Goal: Task Accomplishment & Management: Manage account settings

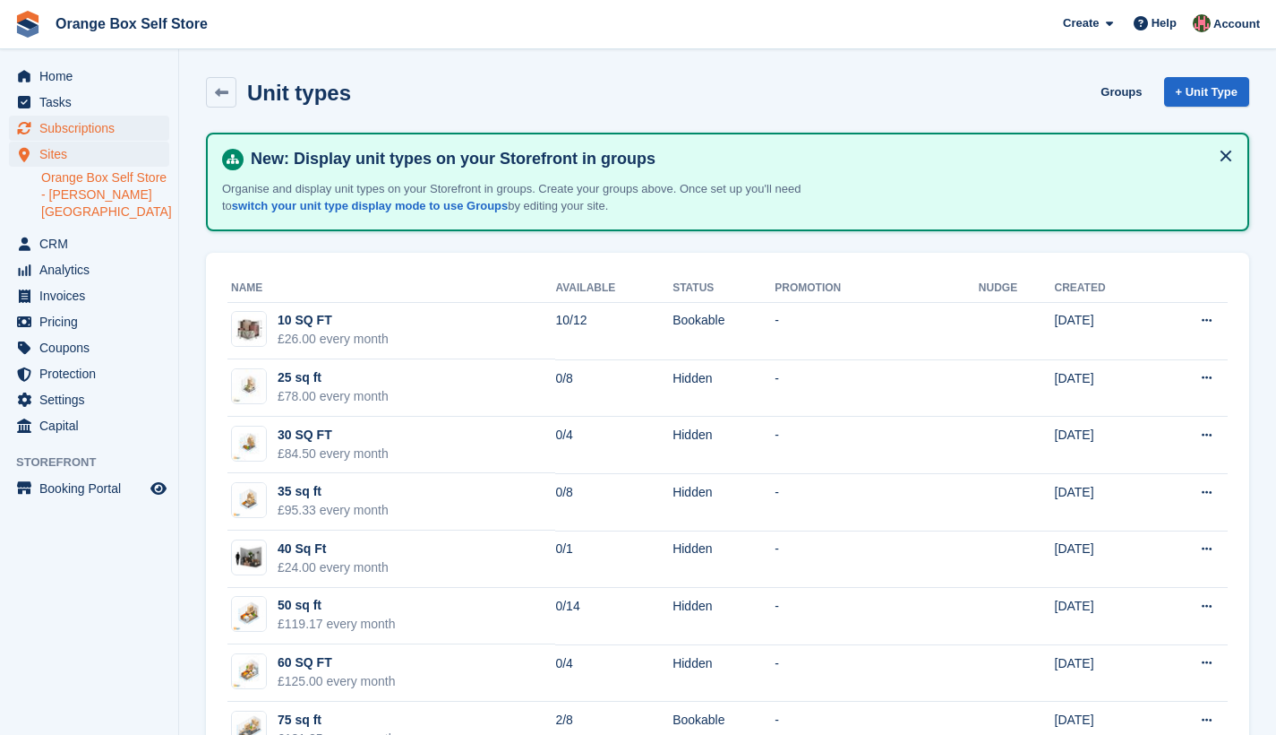
click at [67, 131] on span "Subscriptions" at bounding box center [92, 128] width 107 height 25
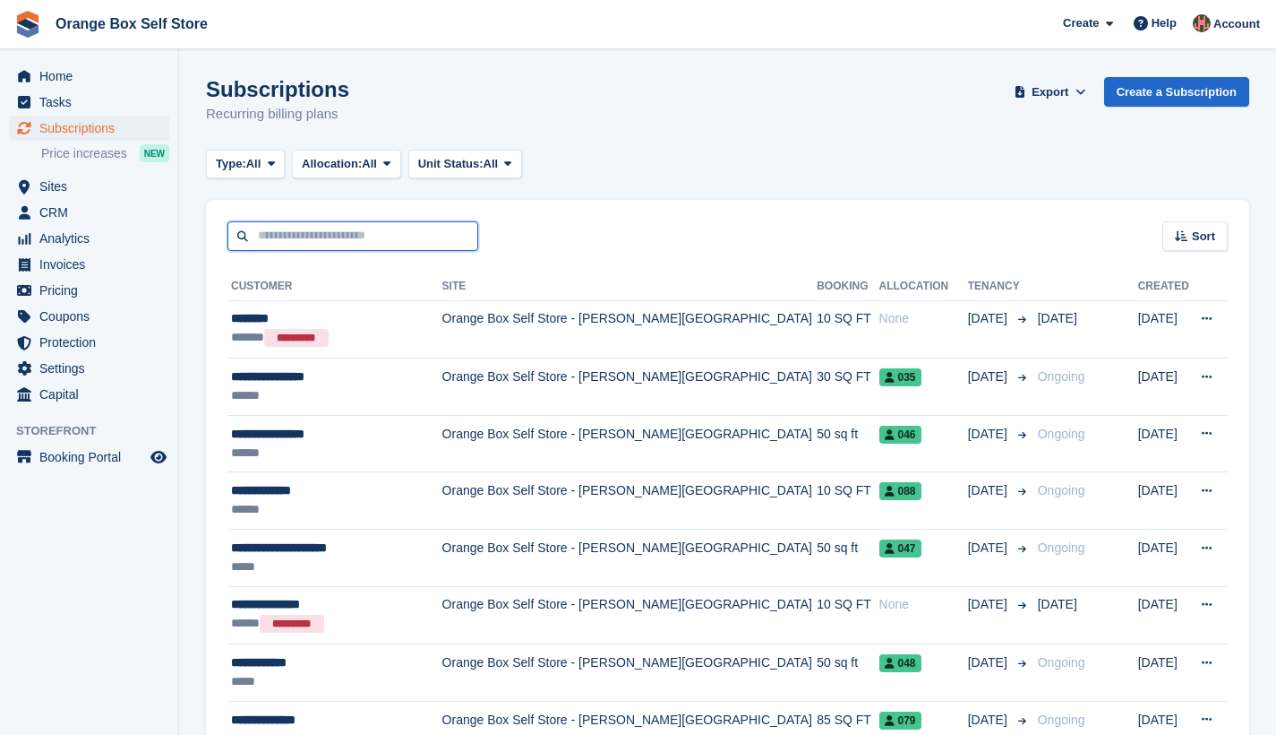
click at [328, 235] on input "text" at bounding box center [353, 236] width 251 height 30
type input "******"
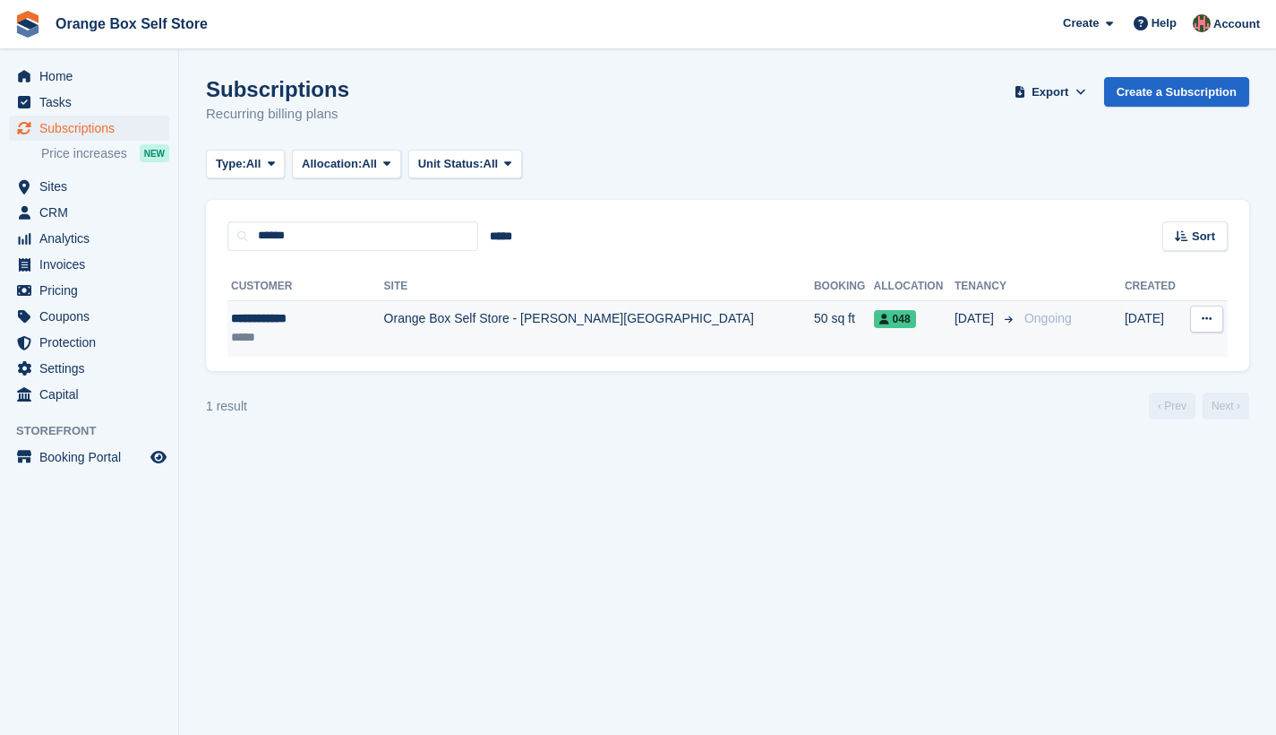
click at [431, 324] on td "Orange Box Self Store - [PERSON_NAME][GEOGRAPHIC_DATA]" at bounding box center [599, 328] width 430 height 56
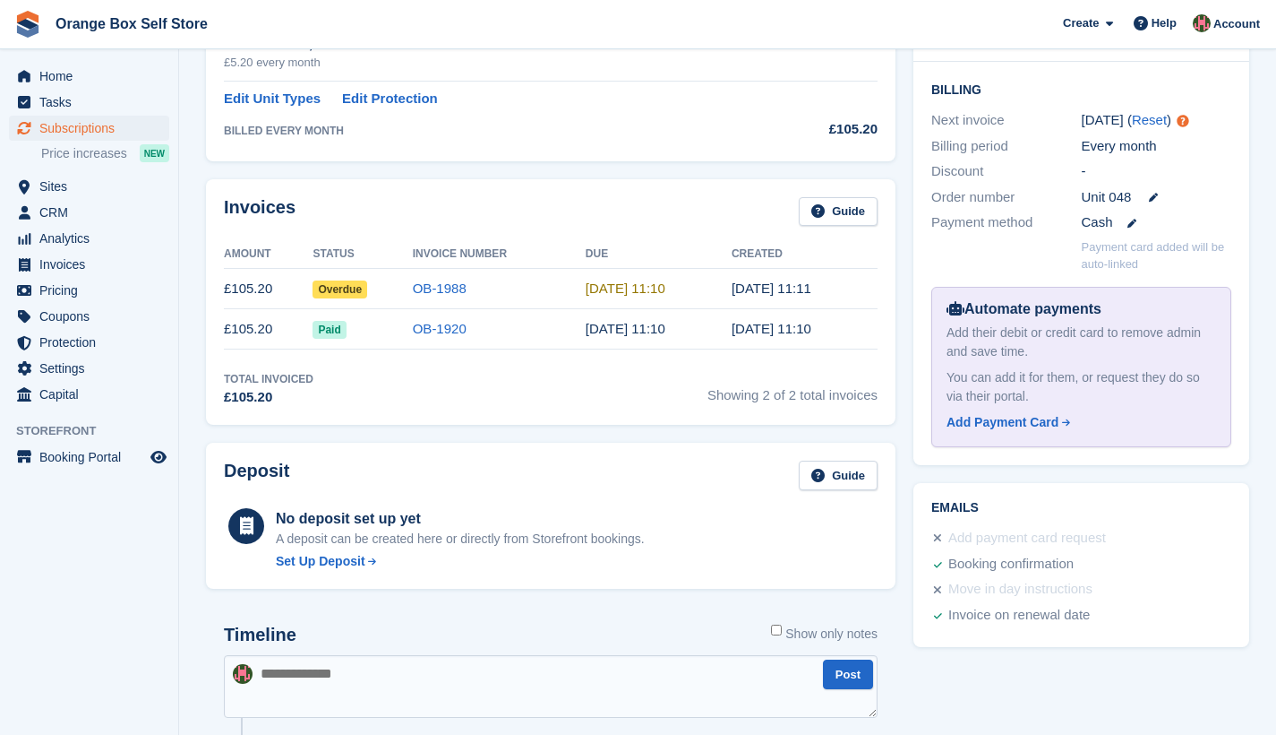
scroll to position [440, 0]
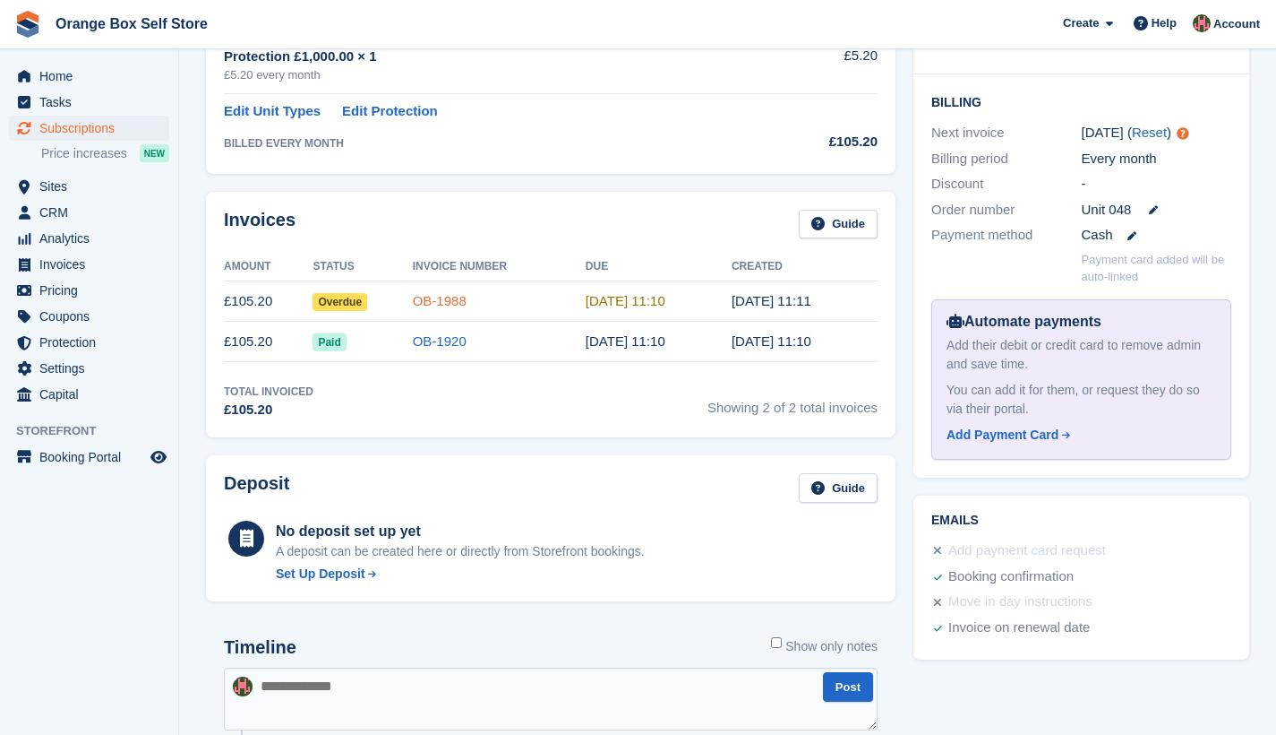
click at [443, 298] on link "OB-1988" at bounding box center [440, 300] width 54 height 15
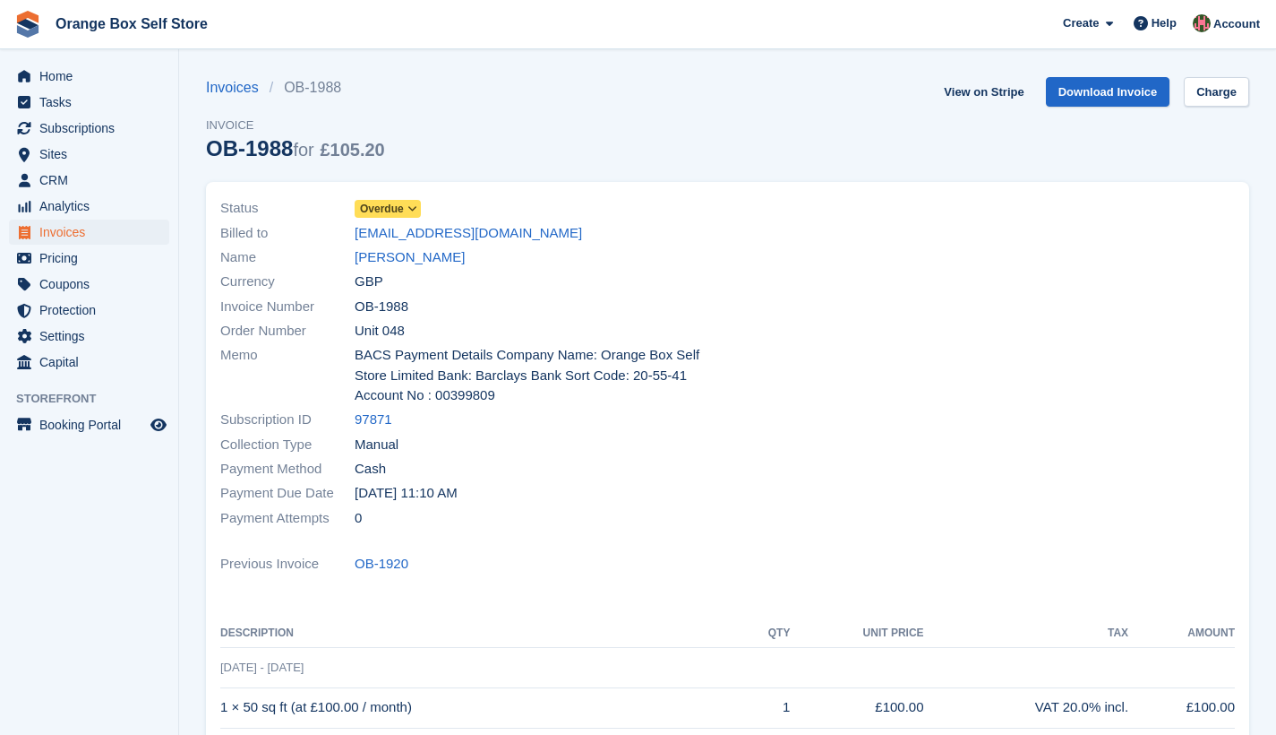
click at [416, 208] on icon at bounding box center [413, 208] width 10 height 11
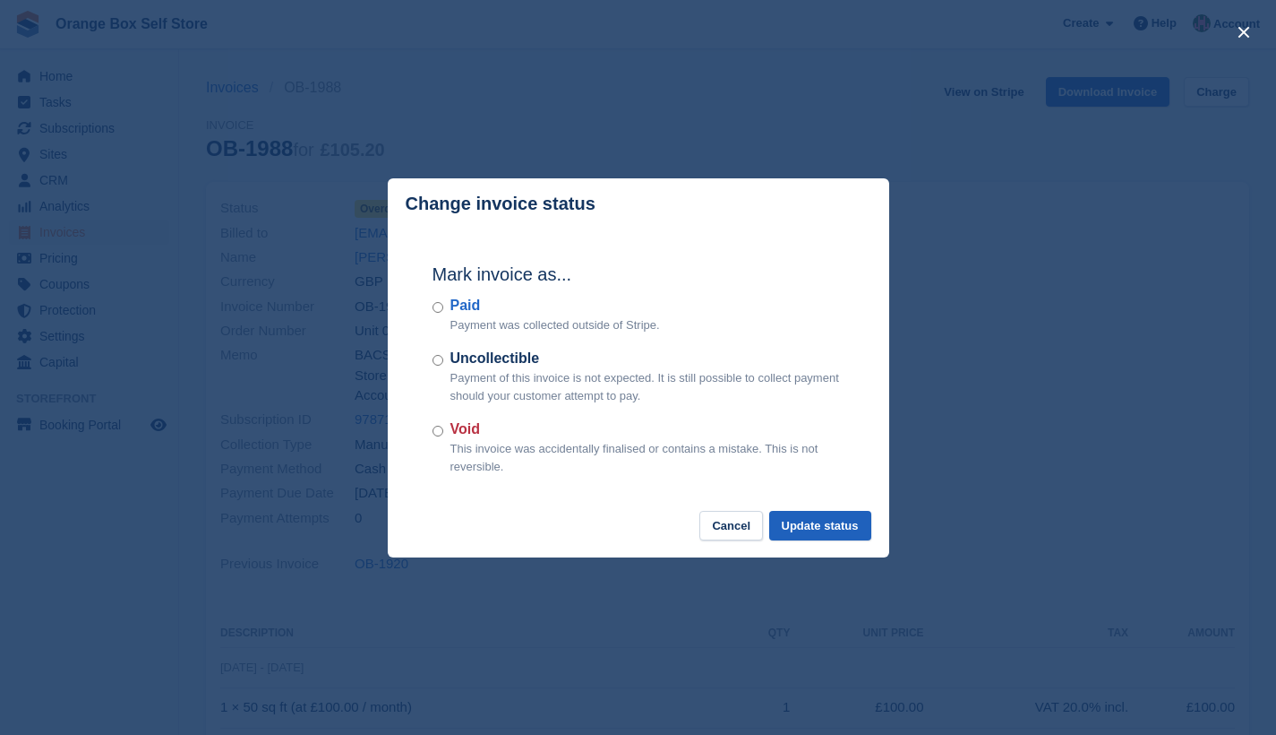
click at [795, 521] on button "Update status" at bounding box center [820, 526] width 102 height 30
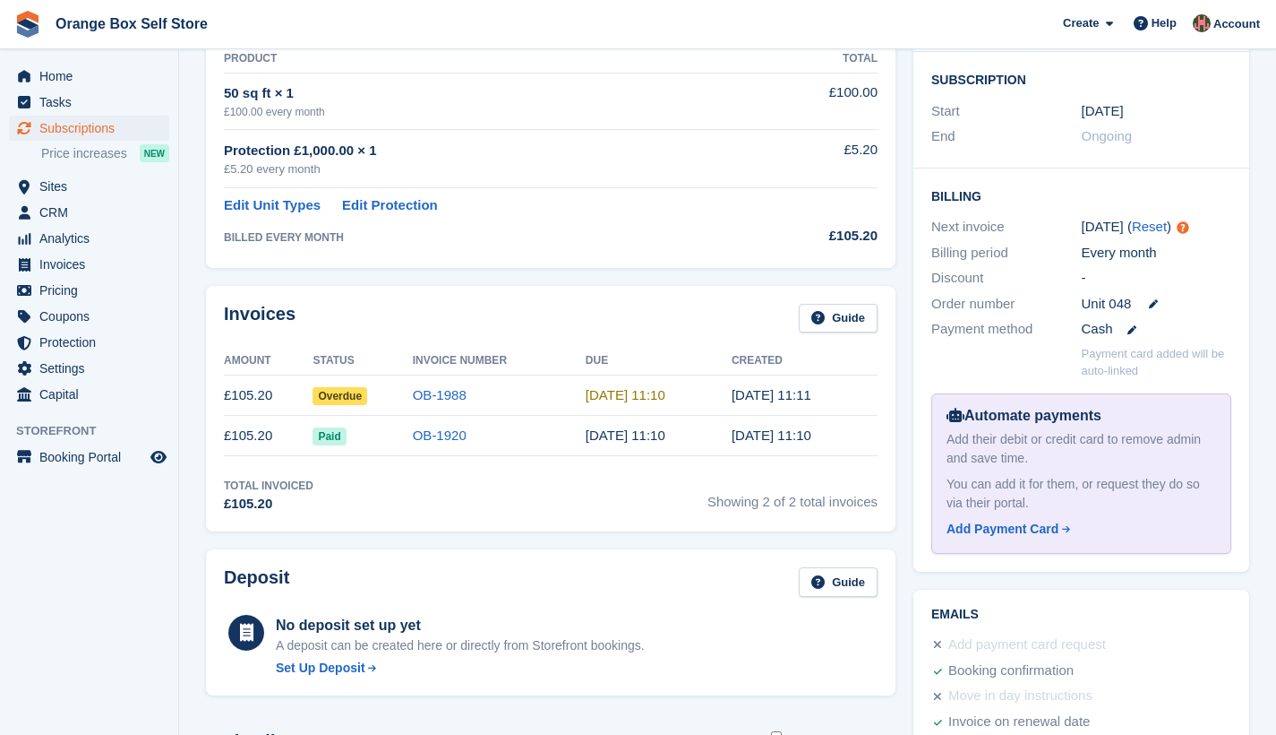
scroll to position [791, 0]
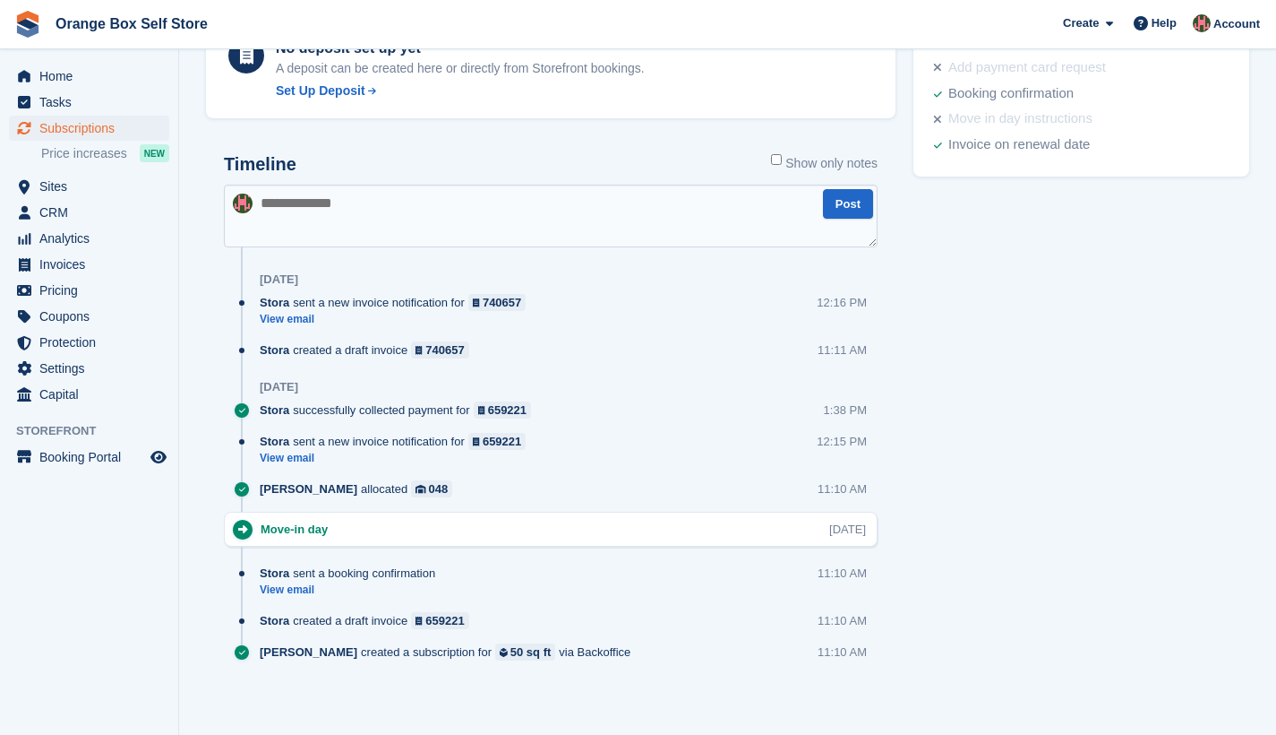
scroll to position [922, 0]
click at [319, 206] on textarea at bounding box center [551, 216] width 654 height 63
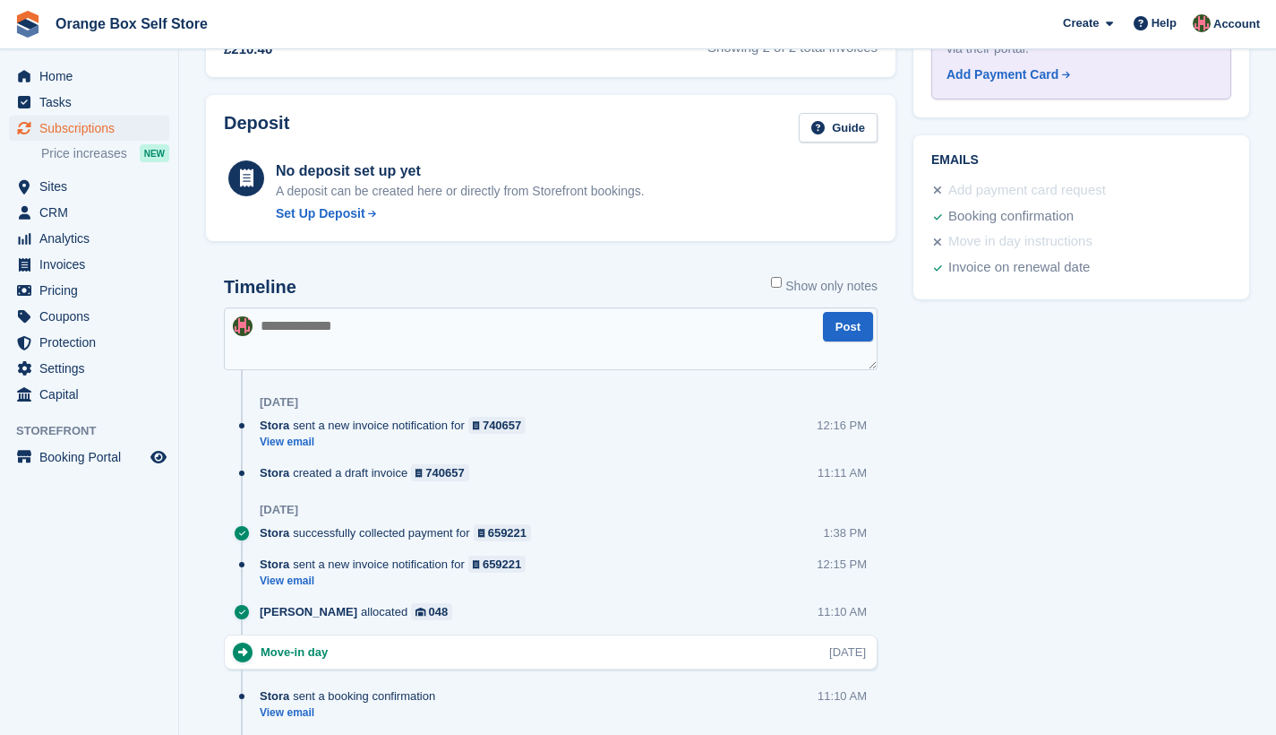
scroll to position [797, 0]
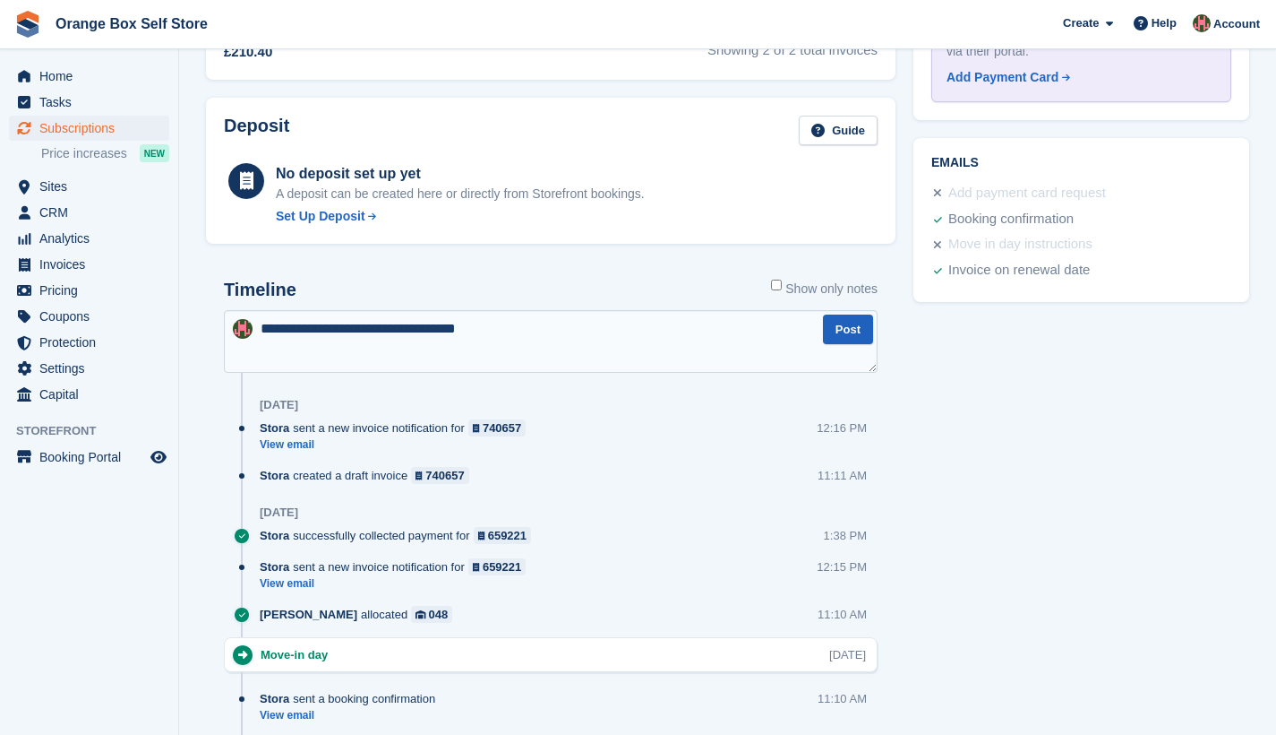
type textarea "**********"
click at [847, 327] on button "Post" at bounding box center [848, 329] width 50 height 30
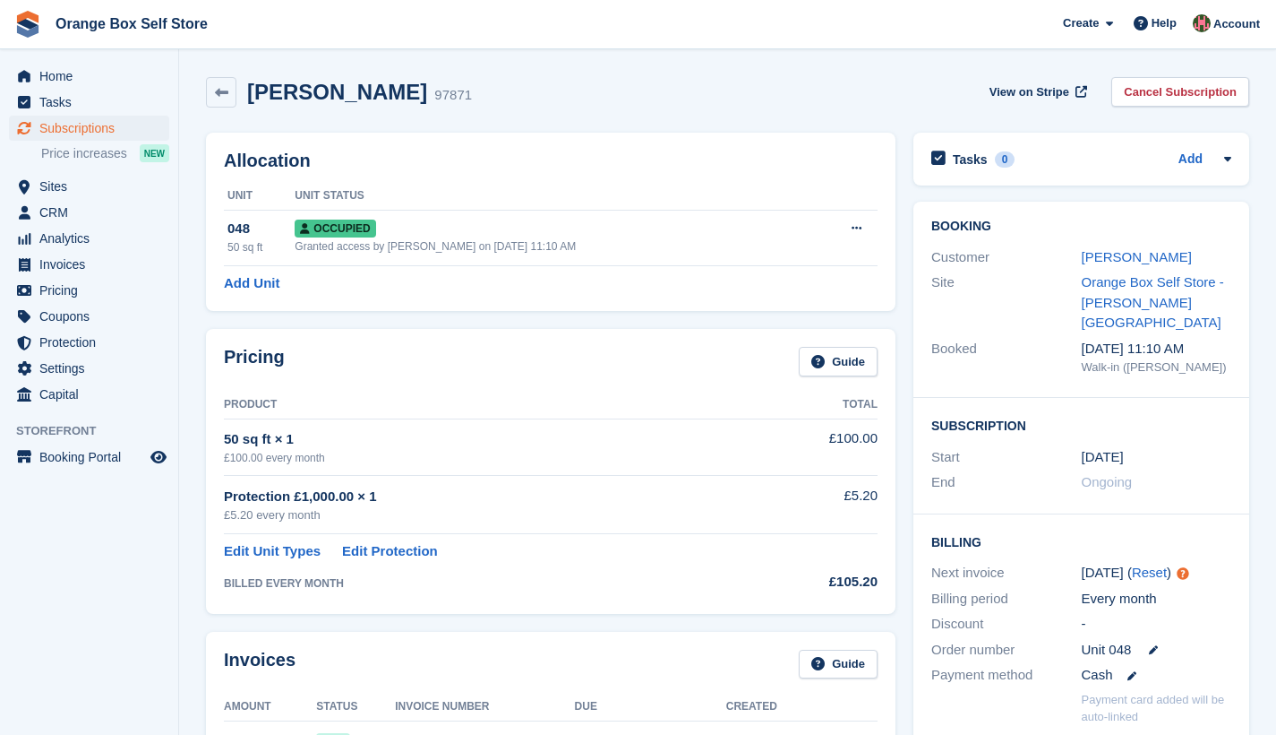
scroll to position [0, 0]
click at [57, 79] on span "Home" at bounding box center [92, 76] width 107 height 25
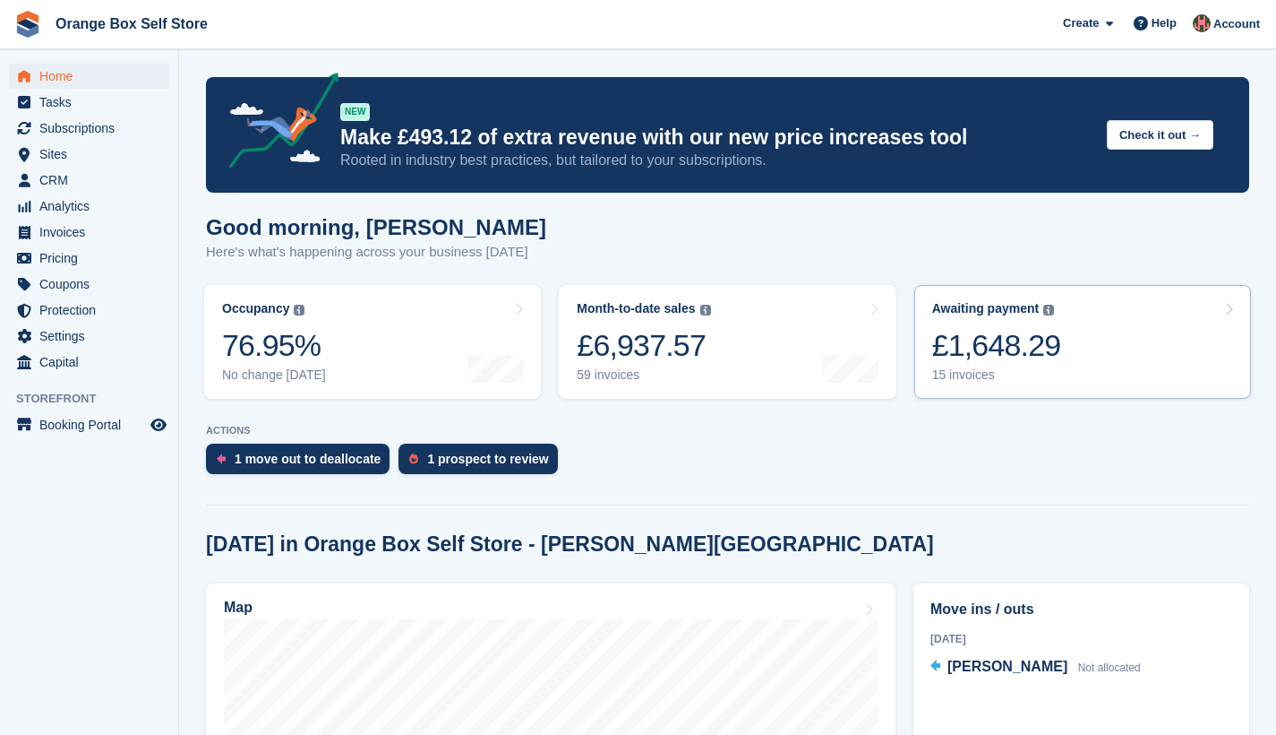
click at [986, 350] on div "£1,648.29" at bounding box center [996, 345] width 129 height 37
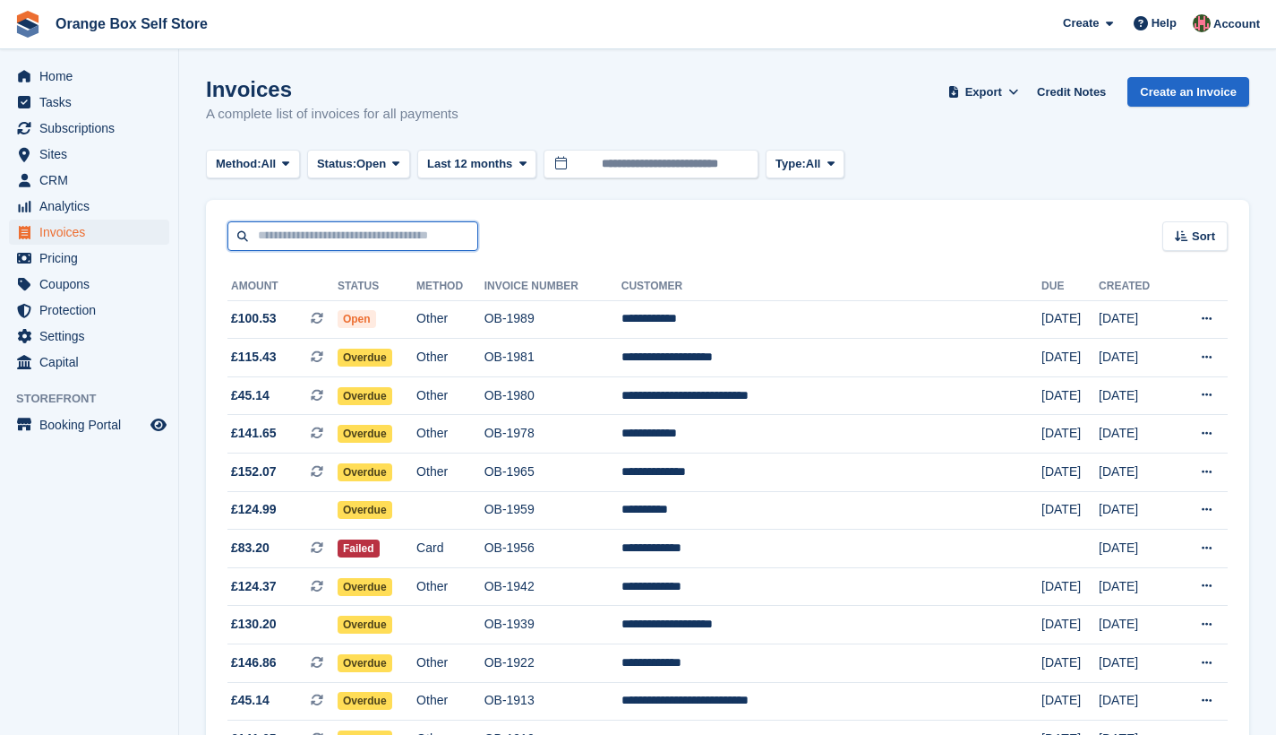
click at [295, 230] on input "text" at bounding box center [353, 236] width 251 height 30
type input "******"
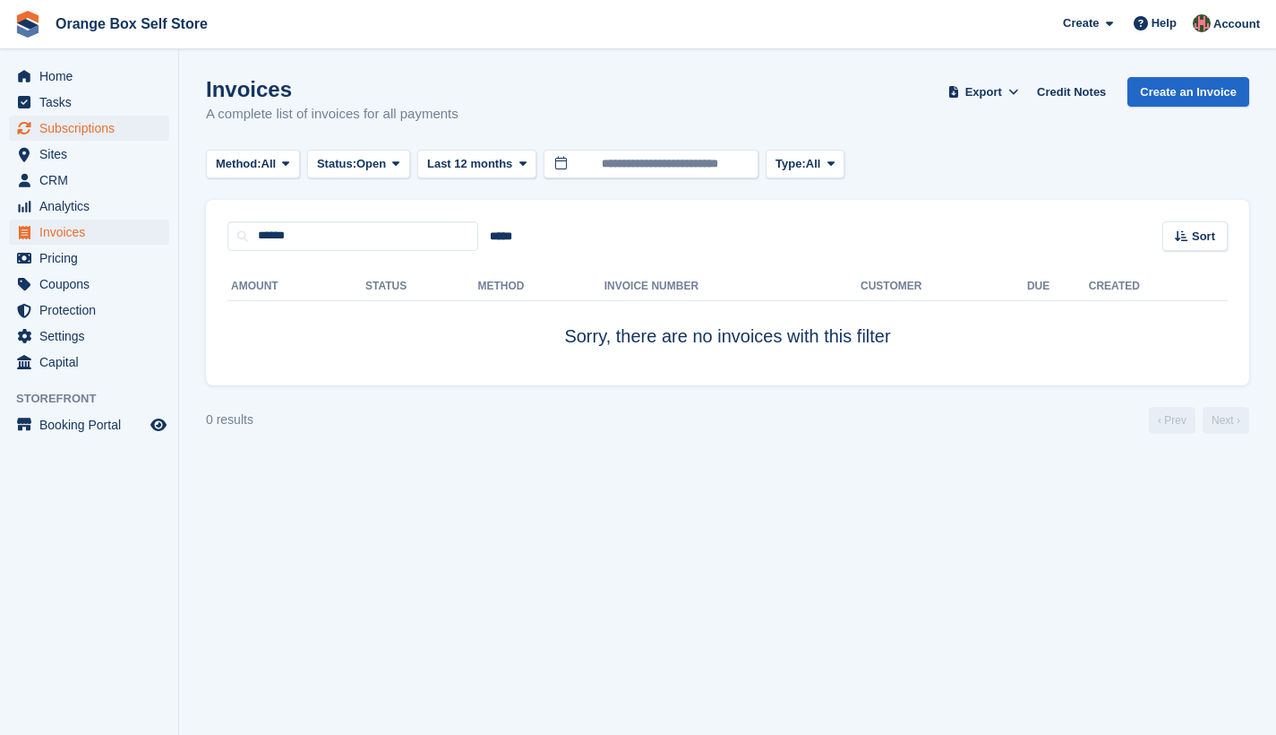
click at [68, 132] on span "Subscriptions" at bounding box center [92, 128] width 107 height 25
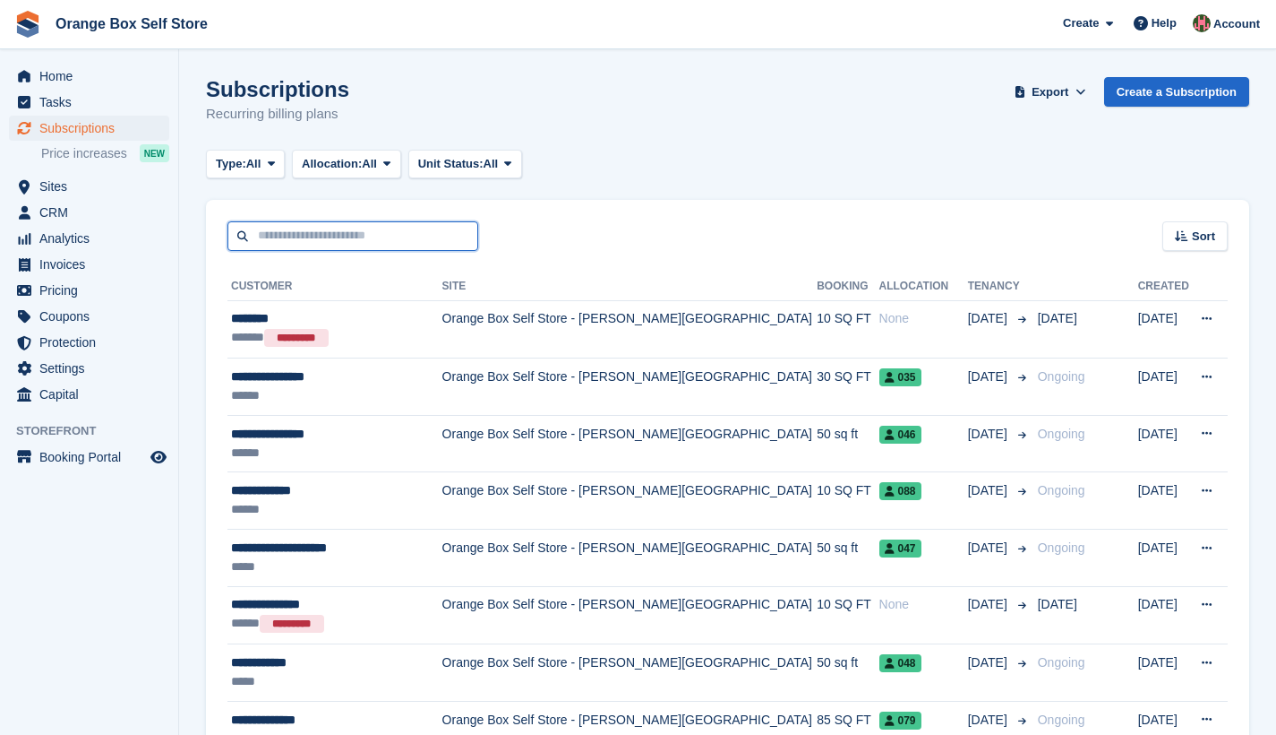
click at [316, 237] on input "text" at bounding box center [353, 236] width 251 height 30
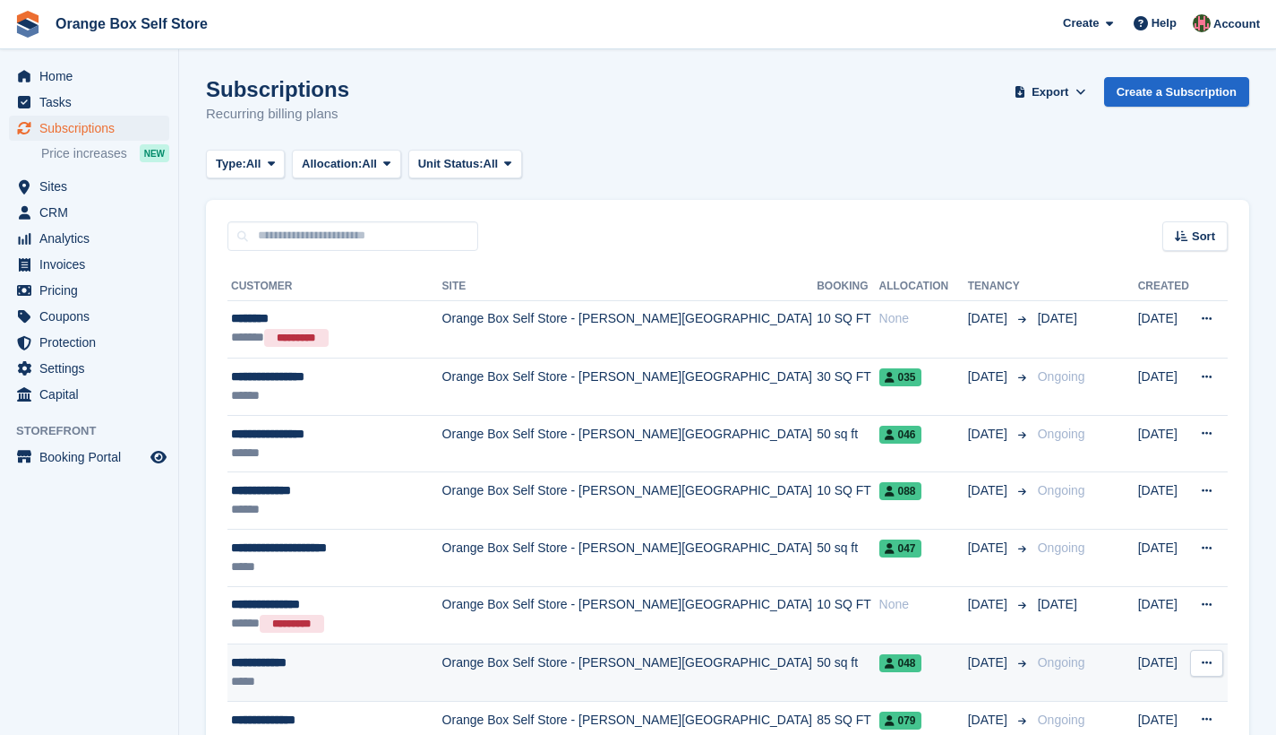
click at [523, 675] on td "Orange Box Self Store - [PERSON_NAME][GEOGRAPHIC_DATA]" at bounding box center [630, 672] width 375 height 57
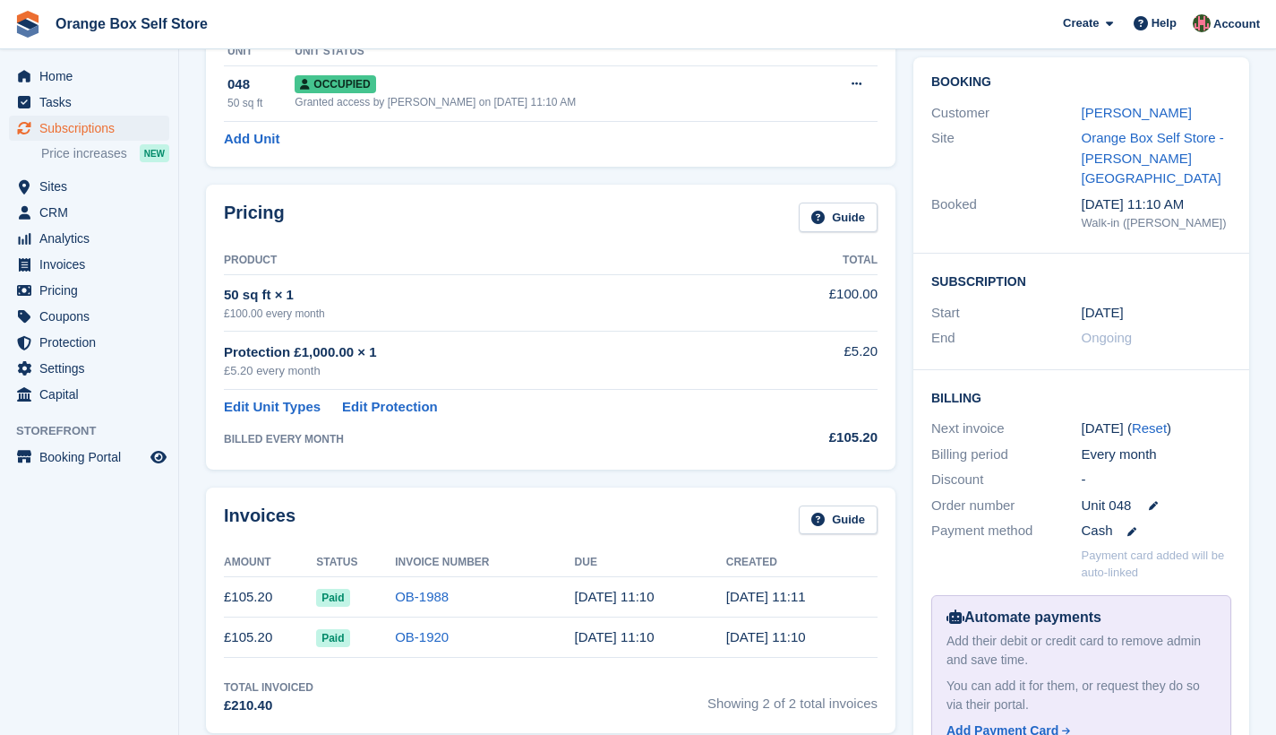
scroll to position [144, 0]
